Goal: Transaction & Acquisition: Purchase product/service

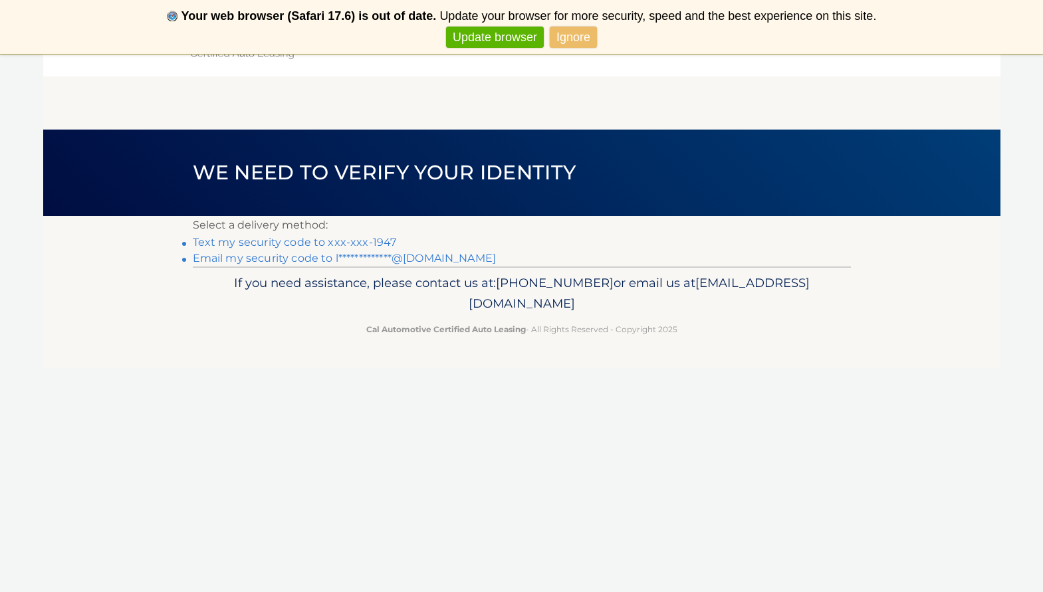
click at [326, 243] on link "Text my security code to xxx-xxx-1947" at bounding box center [295, 242] width 204 height 13
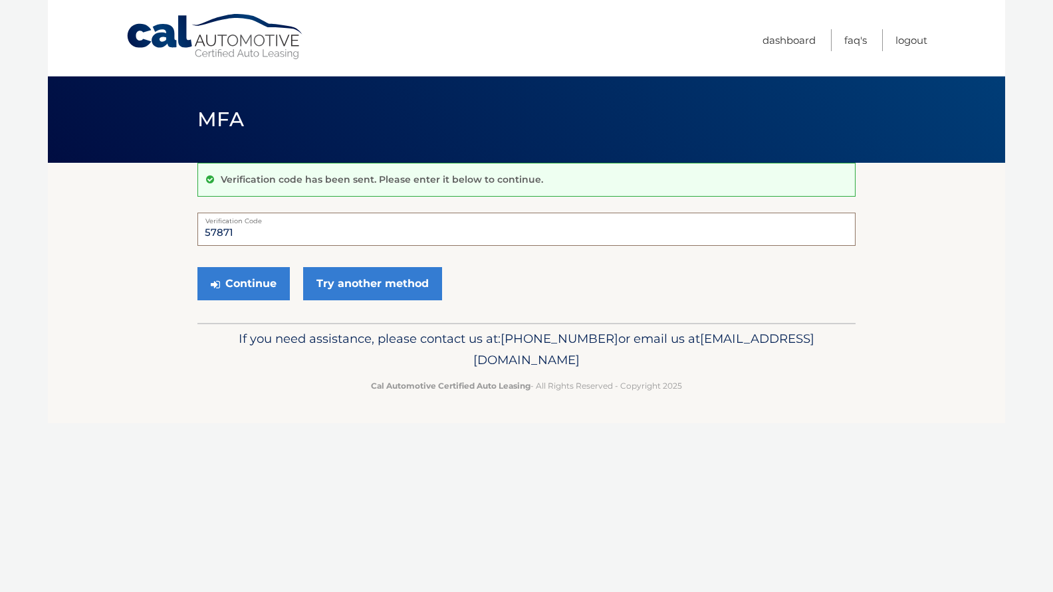
type input "578711"
click at [243, 283] on button "Continue" at bounding box center [243, 283] width 92 height 33
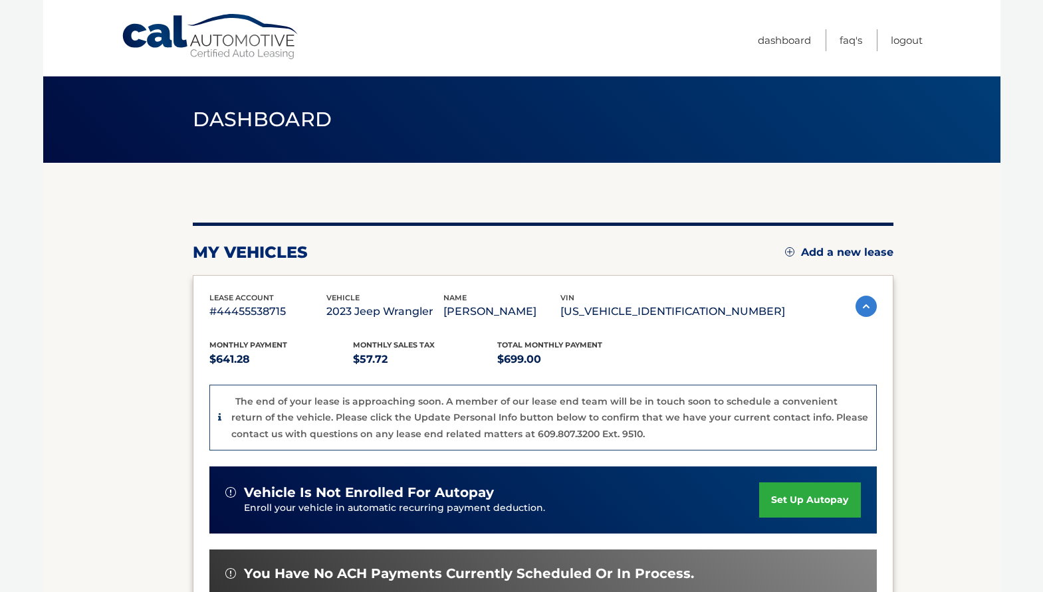
scroll to position [124, 0]
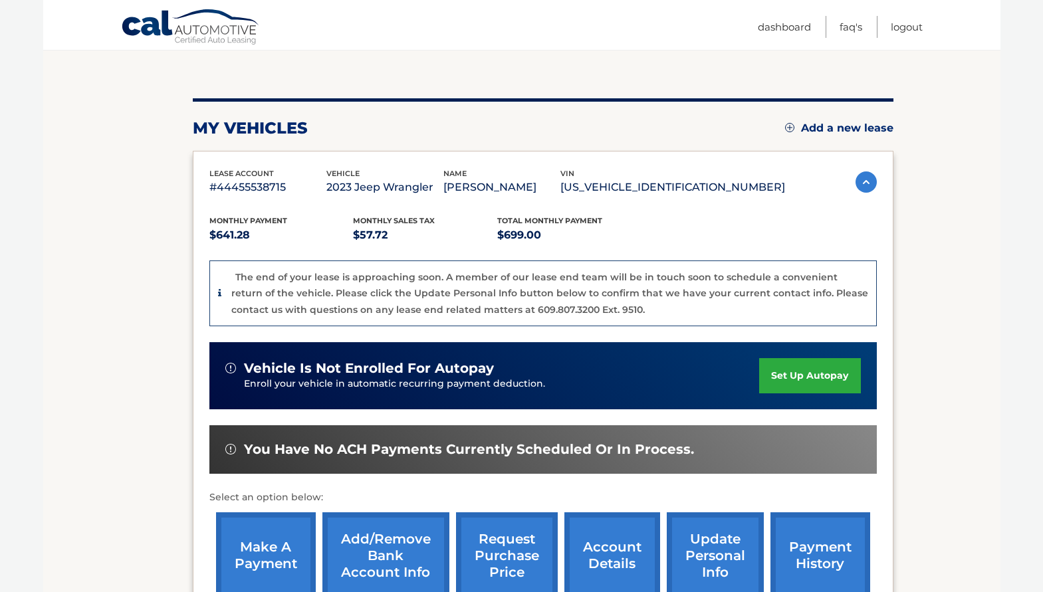
click at [286, 540] on link "make a payment" at bounding box center [266, 555] width 100 height 87
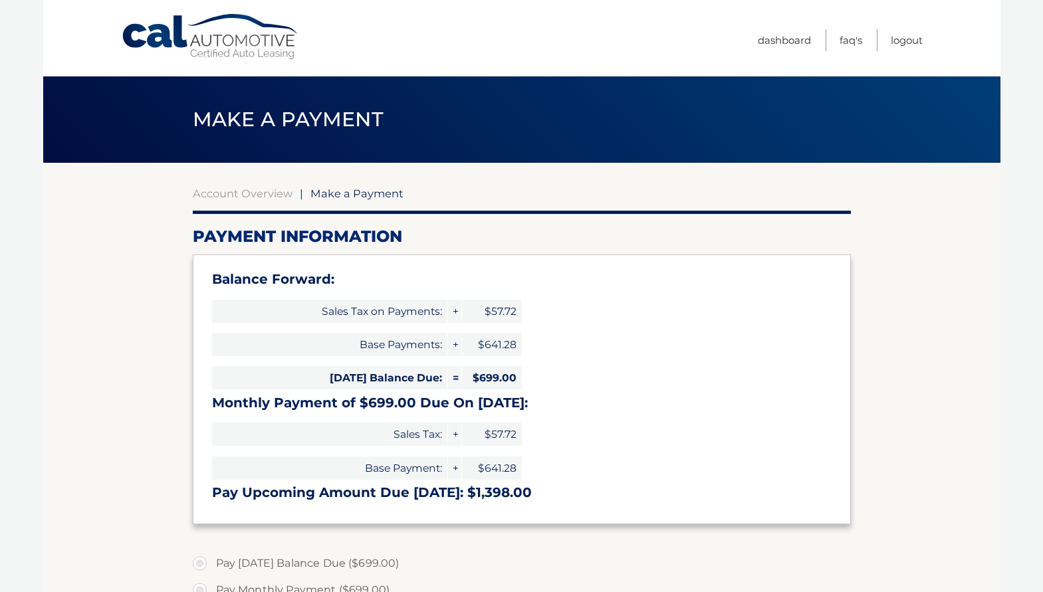
select select "ZmQ2NGZmNzYtYjZhNS00MDVhLWI3MWQtNzVlMmU3OGQ3OGU5"
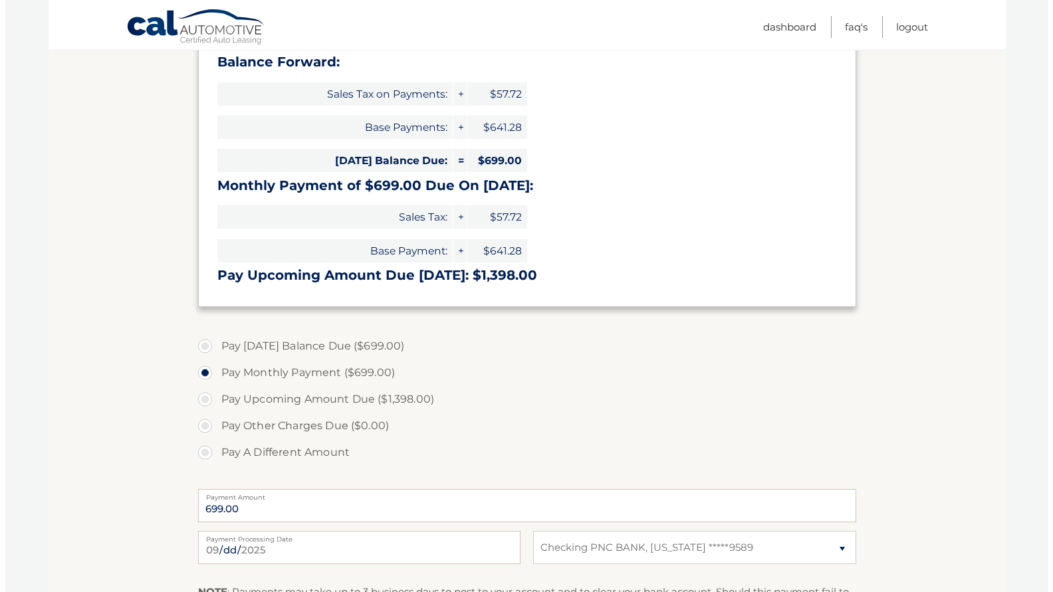
scroll to position [443, 0]
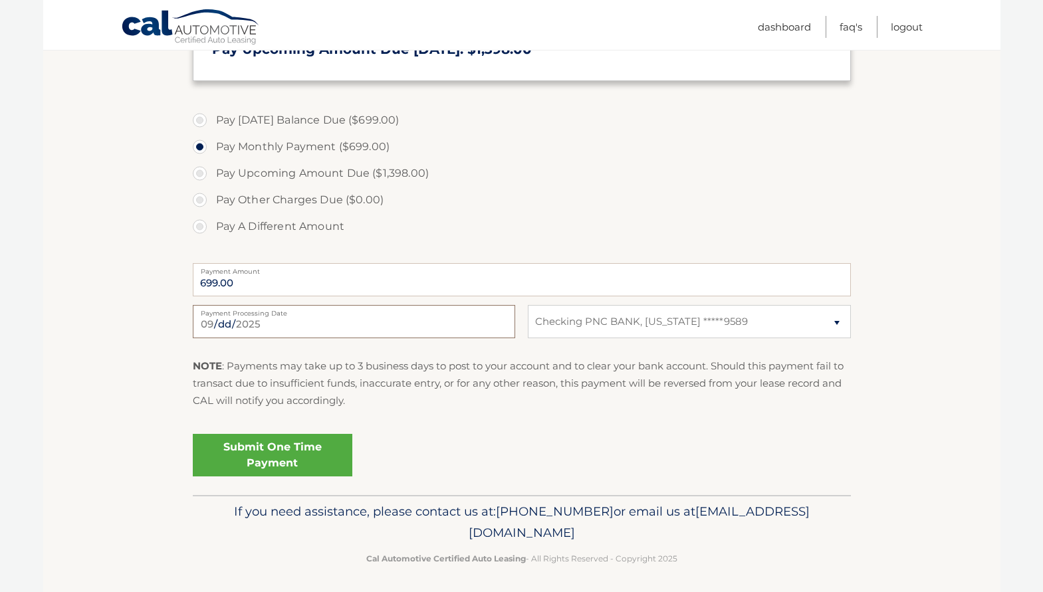
click at [319, 328] on input "[DATE]" at bounding box center [354, 321] width 322 height 33
type input "[DATE]"
click at [271, 455] on link "Submit One Time Payment" at bounding box center [273, 455] width 160 height 43
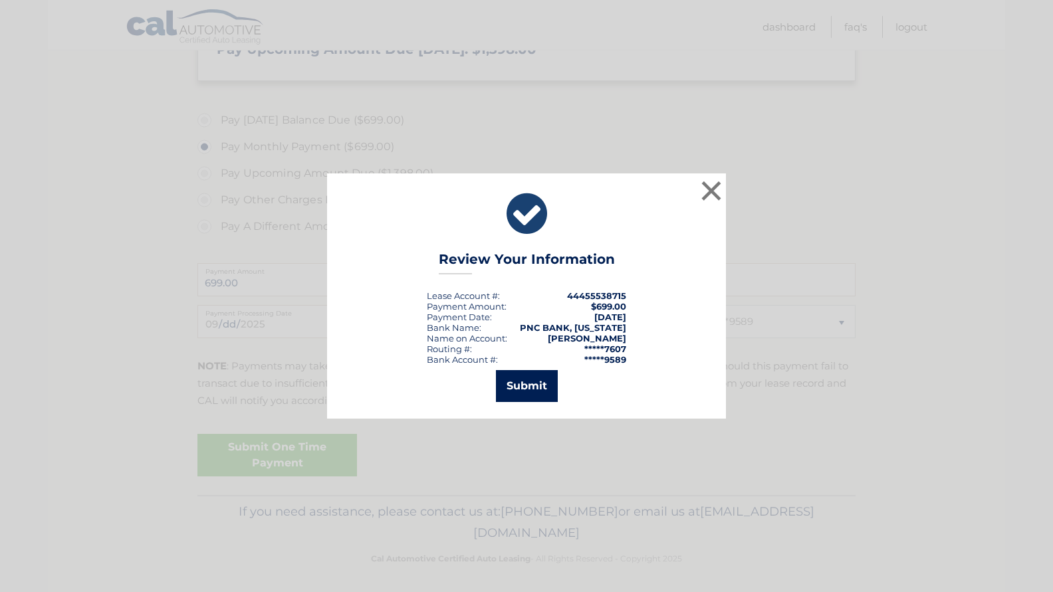
click at [522, 383] on button "Submit" at bounding box center [527, 386] width 62 height 32
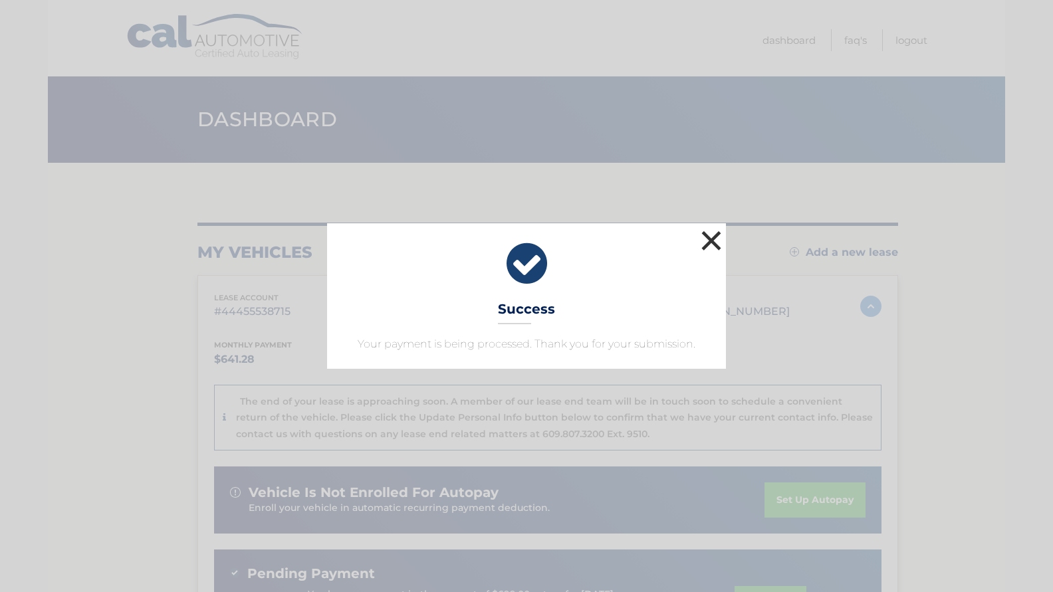
click at [712, 243] on button "×" at bounding box center [711, 240] width 27 height 27
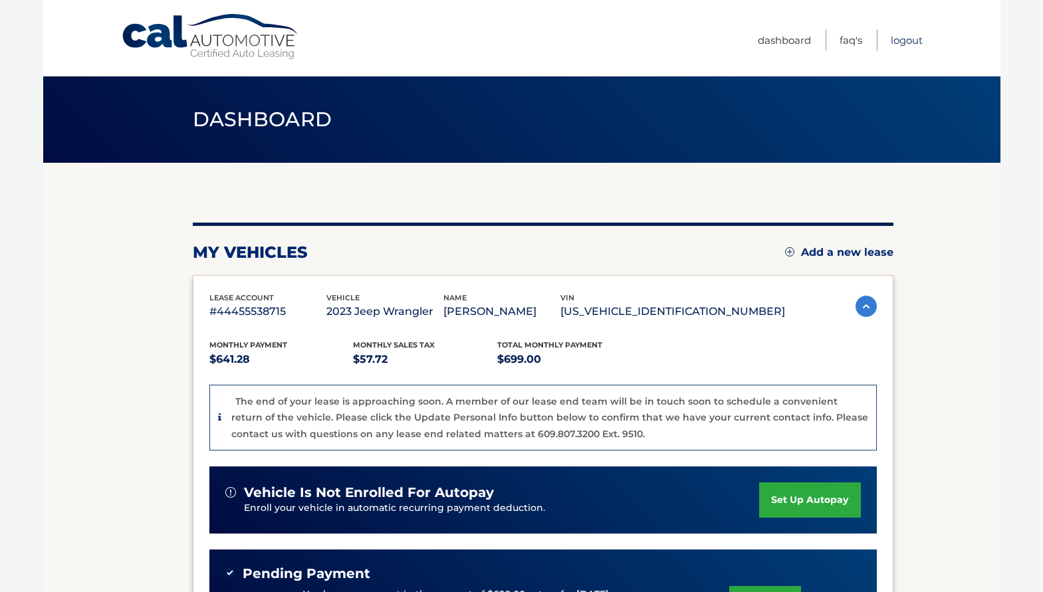
click at [904, 43] on link "Logout" at bounding box center [907, 40] width 32 height 22
